Goal: Transaction & Acquisition: Subscribe to service/newsletter

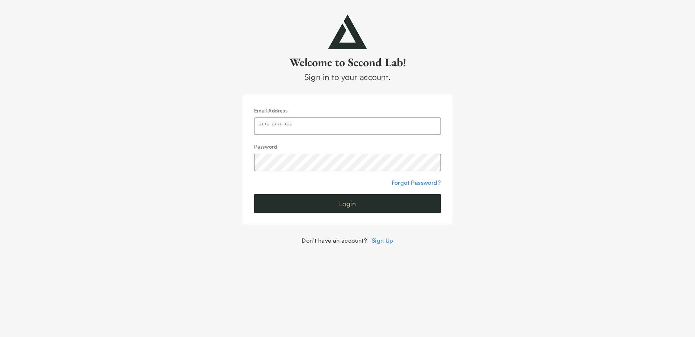
type input "**********"
click at [341, 205] on button "Login" at bounding box center [347, 203] width 187 height 19
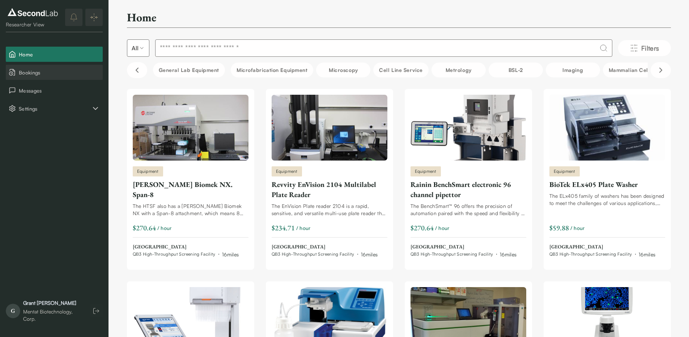
click at [41, 76] on span "Bookings" at bounding box center [59, 73] width 81 height 8
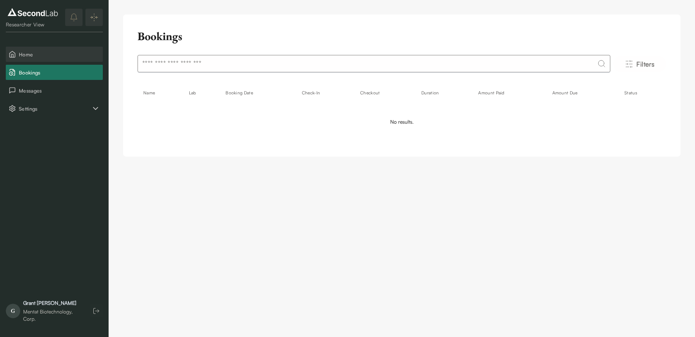
click at [50, 51] on span "Home" at bounding box center [59, 55] width 81 height 8
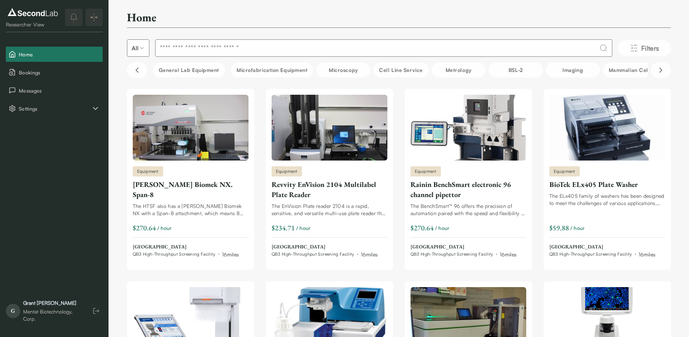
click at [250, 43] on input at bounding box center [383, 47] width 457 height 17
click at [273, 52] on input at bounding box center [383, 47] width 457 height 17
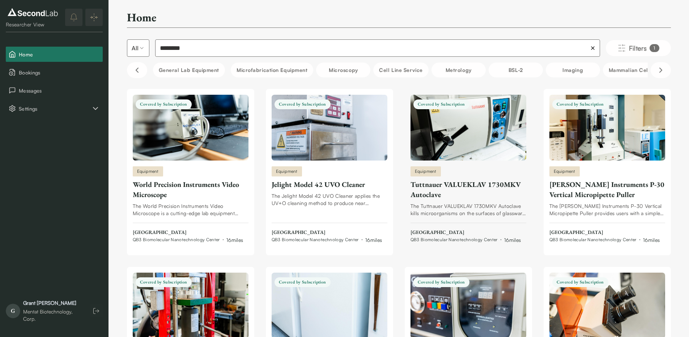
click at [462, 149] on img at bounding box center [469, 128] width 116 height 66
click at [305, 45] on input "********" at bounding box center [377, 47] width 445 height 17
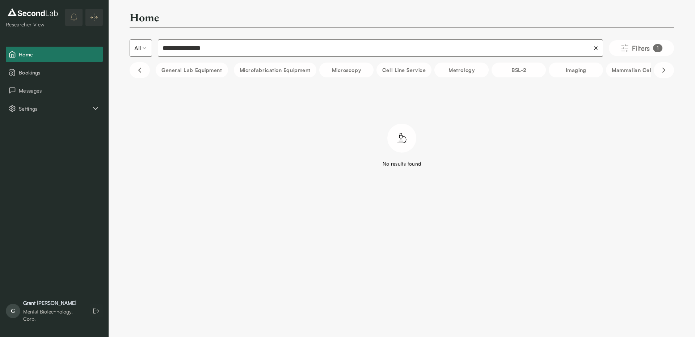
drag, startPoint x: 190, startPoint y: 48, endPoint x: 104, endPoint y: 31, distance: 87.9
click at [104, 31] on div "**********" at bounding box center [347, 98] width 695 height 197
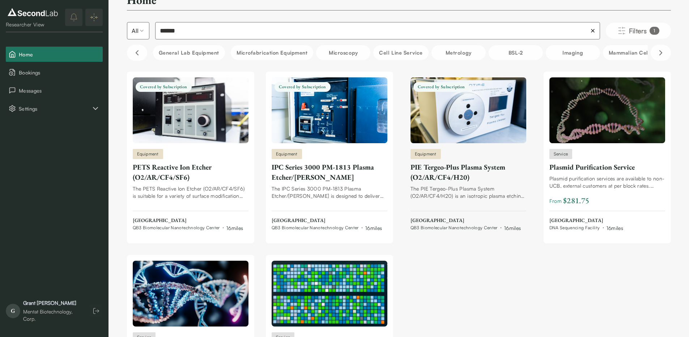
scroll to position [87, 0]
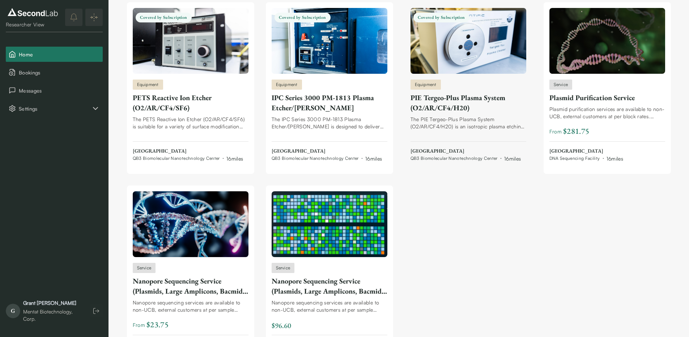
type input "******"
click at [461, 126] on div "The PIE Tergeo-Plus Plasma System (O2/AR/CF4/H20) is an isotropic plasma etchin…" at bounding box center [469, 123] width 116 height 14
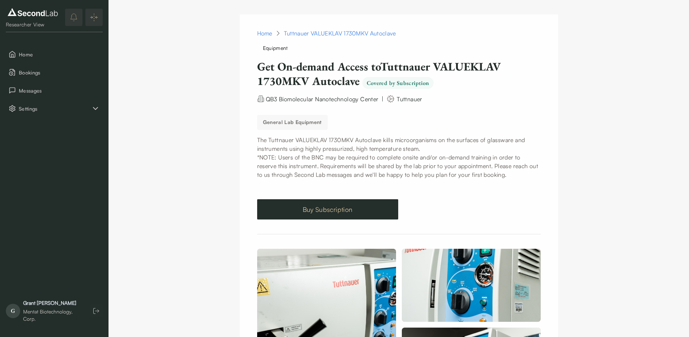
click at [332, 207] on link "Buy Subscription" at bounding box center [327, 209] width 141 height 20
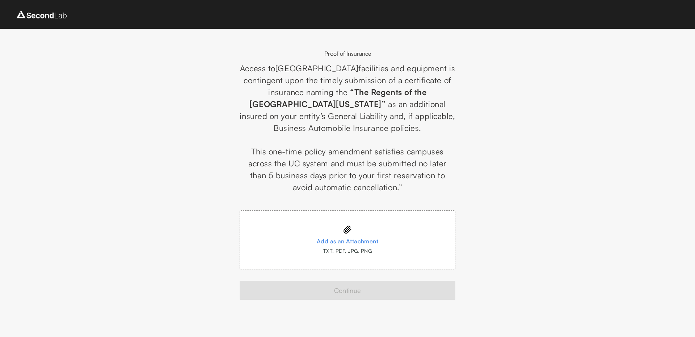
click at [346, 227] on icon at bounding box center [347, 229] width 9 height 9
click at [0, 0] on input "Add as an Attachment TXT, PDF, JPG, PNG" at bounding box center [0, 0] width 0 height 0
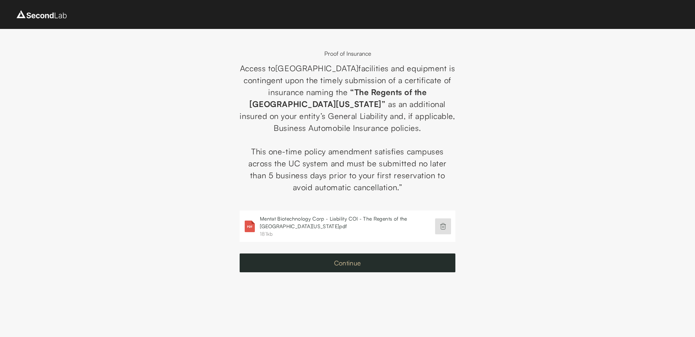
click at [341, 266] on button "Continue" at bounding box center [348, 263] width 216 height 19
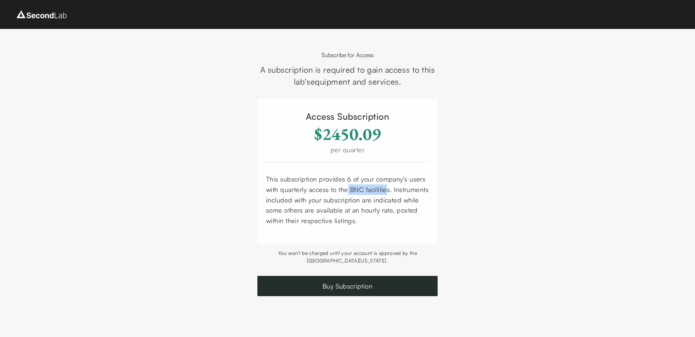
drag, startPoint x: 349, startPoint y: 190, endPoint x: 387, endPoint y: 187, distance: 38.1
click at [387, 187] on div "This subscription provides 6 of your company's users with quarterly access to t…" at bounding box center [347, 200] width 163 height 52
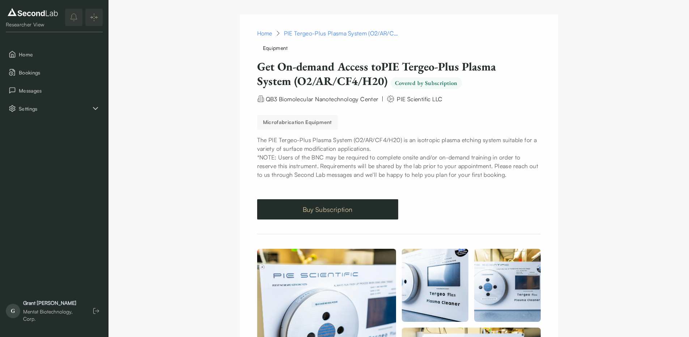
click at [345, 207] on link "Buy Subscription" at bounding box center [327, 209] width 141 height 20
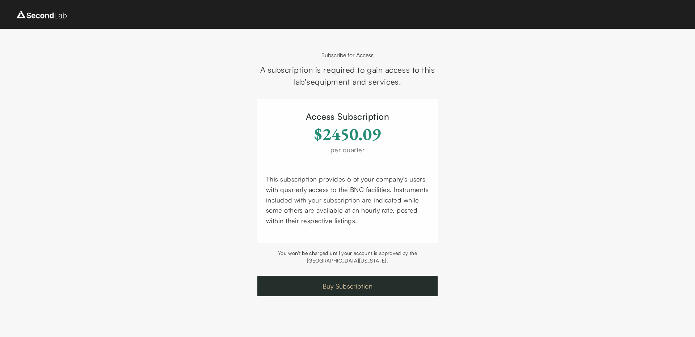
click at [338, 287] on button "Buy Subscription" at bounding box center [347, 286] width 180 height 20
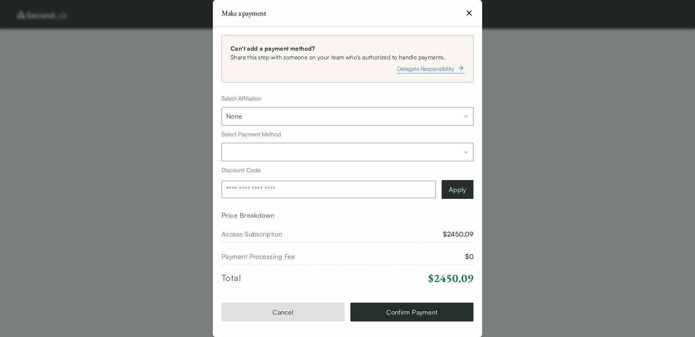
click at [365, 114] on body "Subscribe for Access A subscription is required to gain access to this lab's eq…" at bounding box center [347, 168] width 695 height 337
click at [358, 121] on body "Subscribe for Access A subscription is required to gain access to this lab's eq…" at bounding box center [347, 168] width 695 height 337
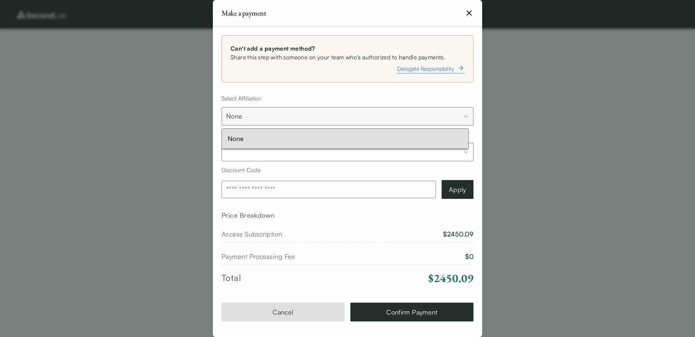
click at [272, 113] on body "Subscribe for Access A subscription is required to gain access to this lab's eq…" at bounding box center [347, 168] width 695 height 337
click at [272, 116] on body "Subscribe for Access A subscription is required to gain access to this lab's eq…" at bounding box center [347, 168] width 695 height 337
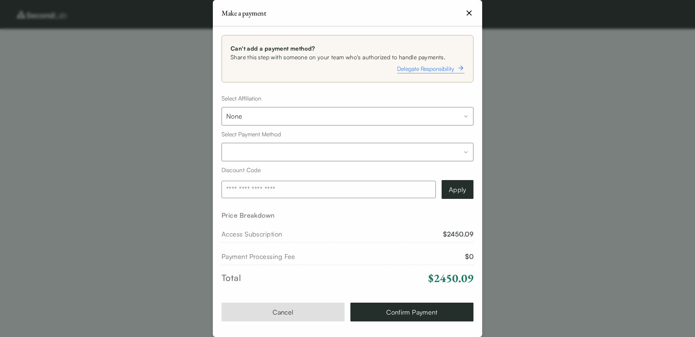
click at [267, 149] on body "Subscribe for Access A subscription is required to gain access to this lab's eq…" at bounding box center [347, 168] width 695 height 337
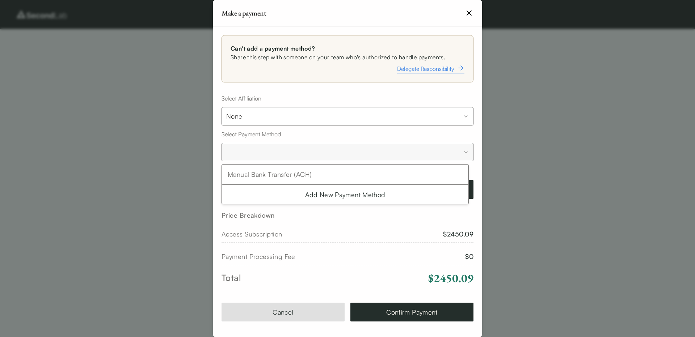
click at [270, 153] on body "Subscribe for Access A subscription is required to gain access to this lab's eq…" at bounding box center [347, 168] width 695 height 337
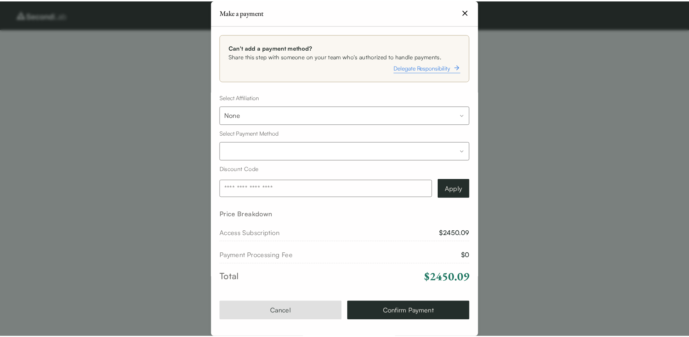
scroll to position [2, 0]
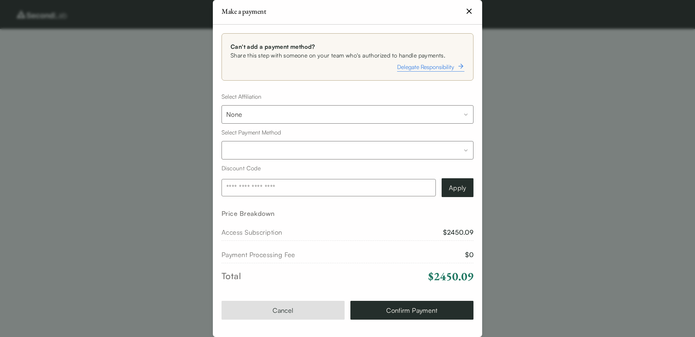
click at [308, 111] on body "Subscribe for Access A subscription is required to gain access to this lab's eq…" at bounding box center [347, 168] width 695 height 337
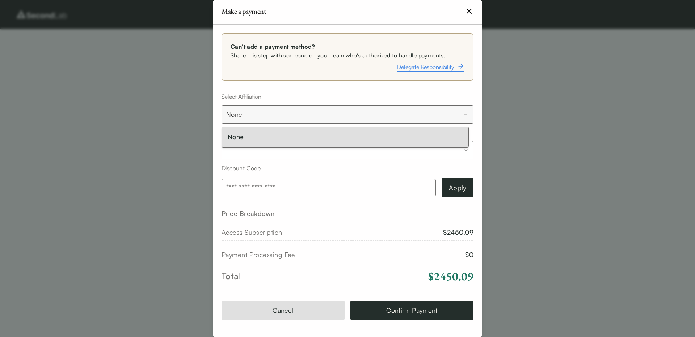
click at [308, 111] on body "Subscribe for Access A subscription is required to gain access to this lab's eq…" at bounding box center [347, 168] width 695 height 337
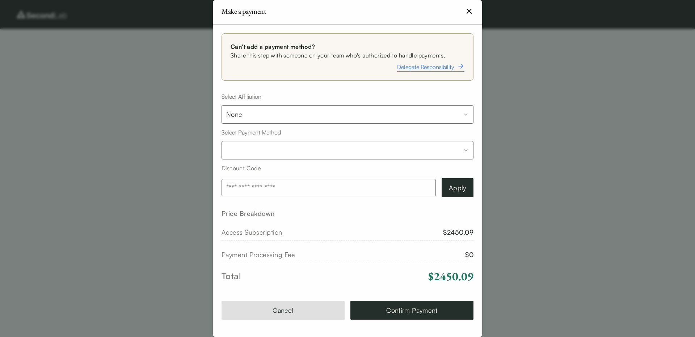
click at [296, 151] on body "Subscribe for Access A subscription is required to gain access to this lab's eq…" at bounding box center [347, 168] width 695 height 337
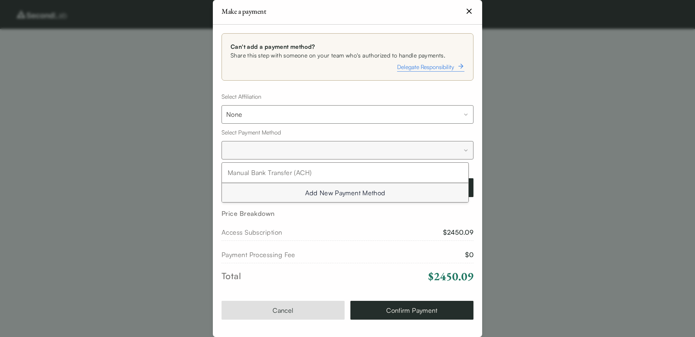
click at [312, 194] on button "Add New Payment Method" at bounding box center [345, 192] width 246 height 19
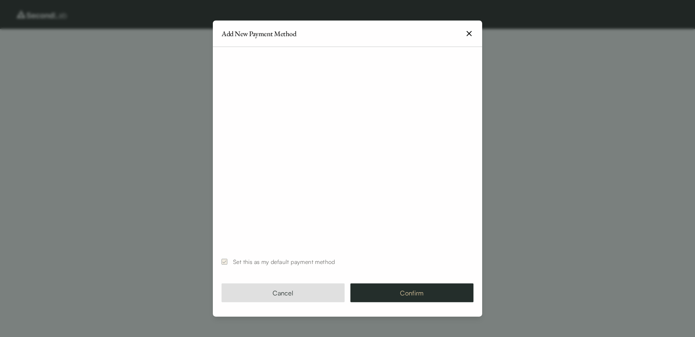
click at [429, 295] on button "Confirm" at bounding box center [411, 293] width 123 height 19
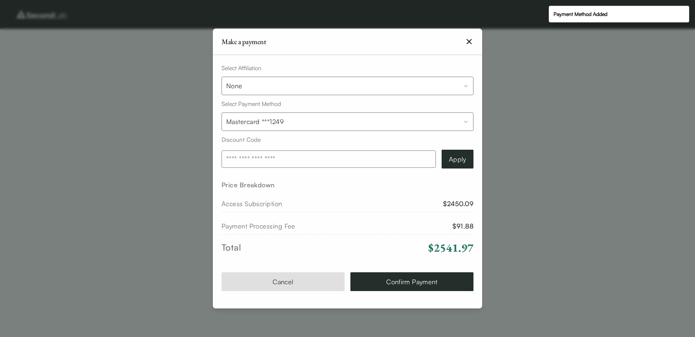
click at [408, 280] on button "Confirm Payment" at bounding box center [411, 282] width 123 height 19
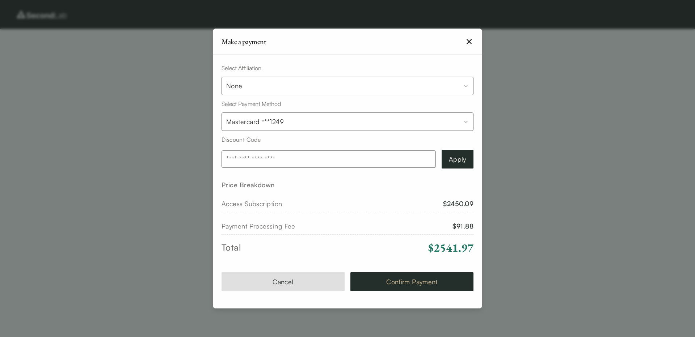
click at [396, 283] on button "Confirm Payment" at bounding box center [411, 282] width 123 height 19
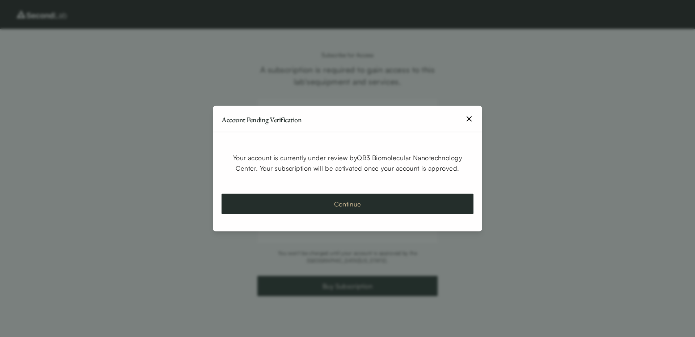
click at [427, 206] on button "Continue" at bounding box center [347, 204] width 252 height 20
